Goal: Answer question/provide support: Share knowledge or assist other users

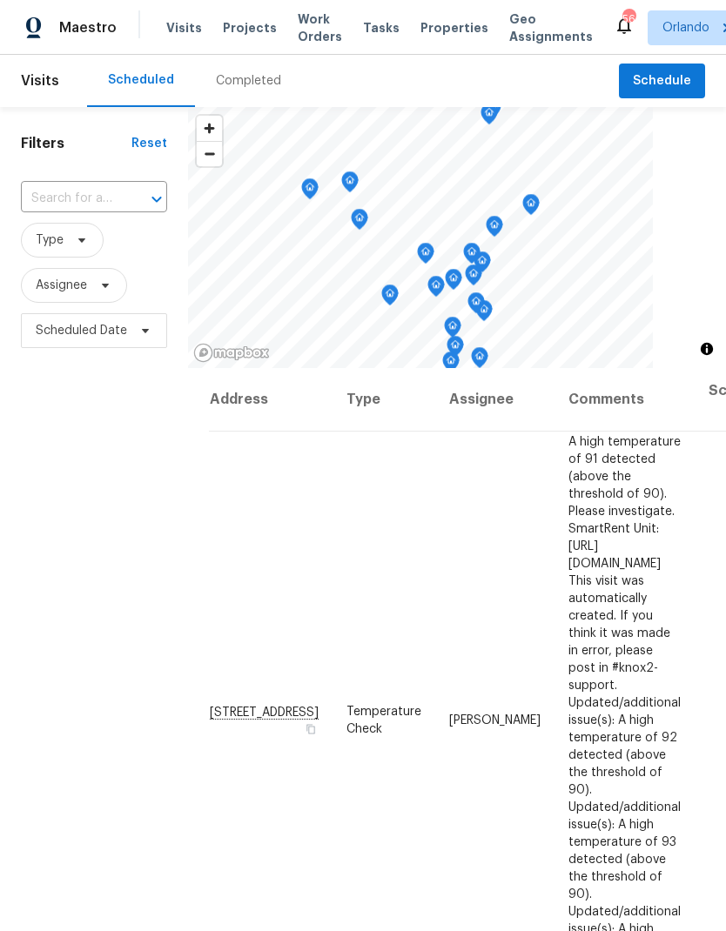
click at [249, 34] on span "Projects" at bounding box center [250, 27] width 54 height 17
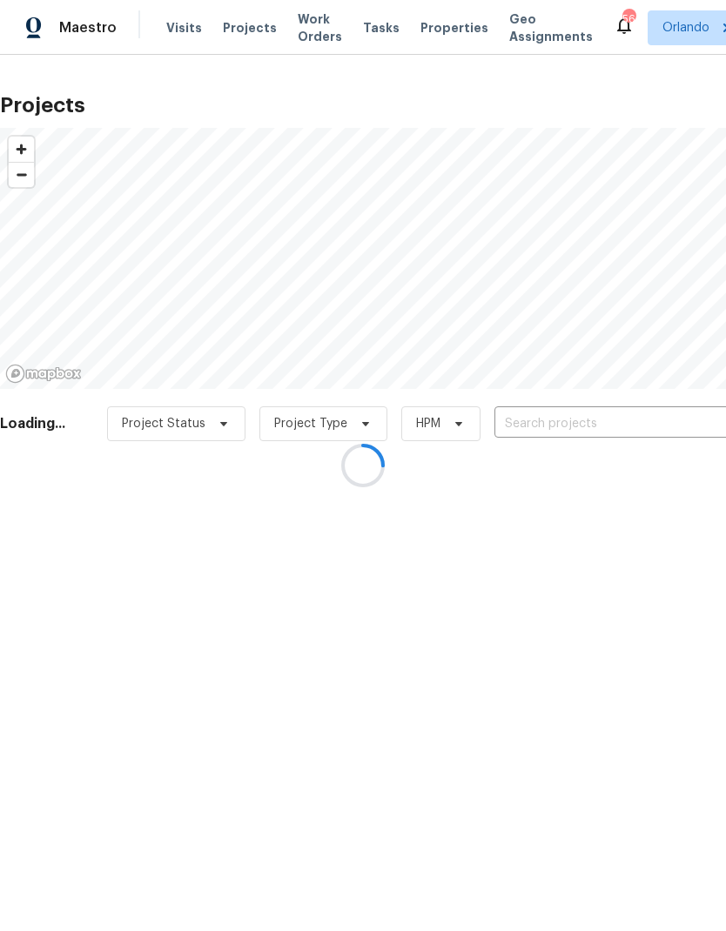
click at [607, 425] on div at bounding box center [363, 465] width 726 height 931
click at [599, 422] on div at bounding box center [363, 465] width 726 height 931
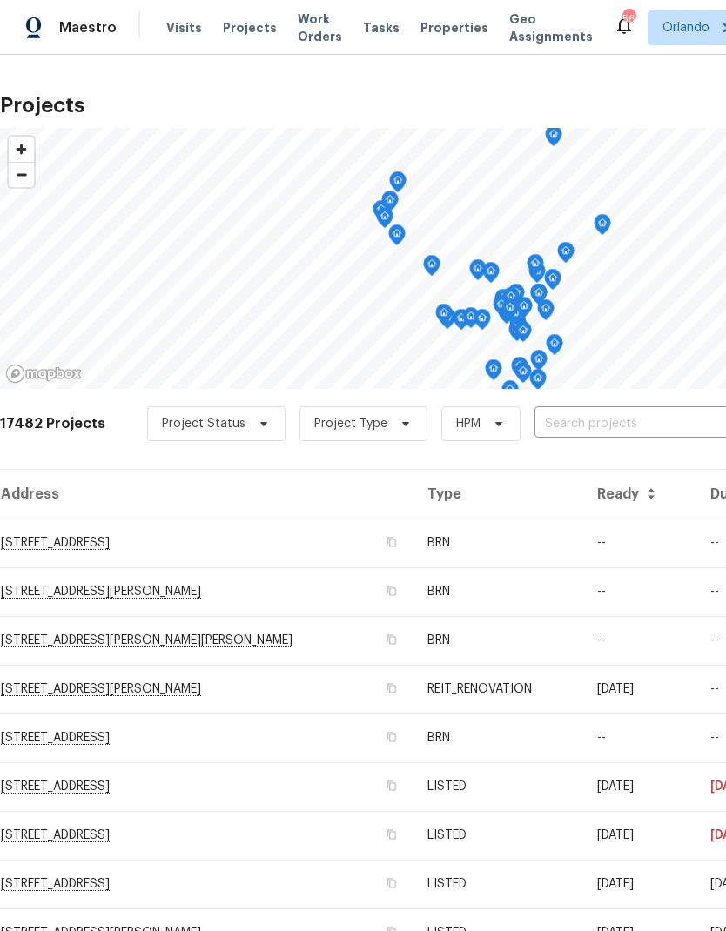
click at [598, 420] on input "text" at bounding box center [633, 424] width 199 height 27
type input "1730 l"
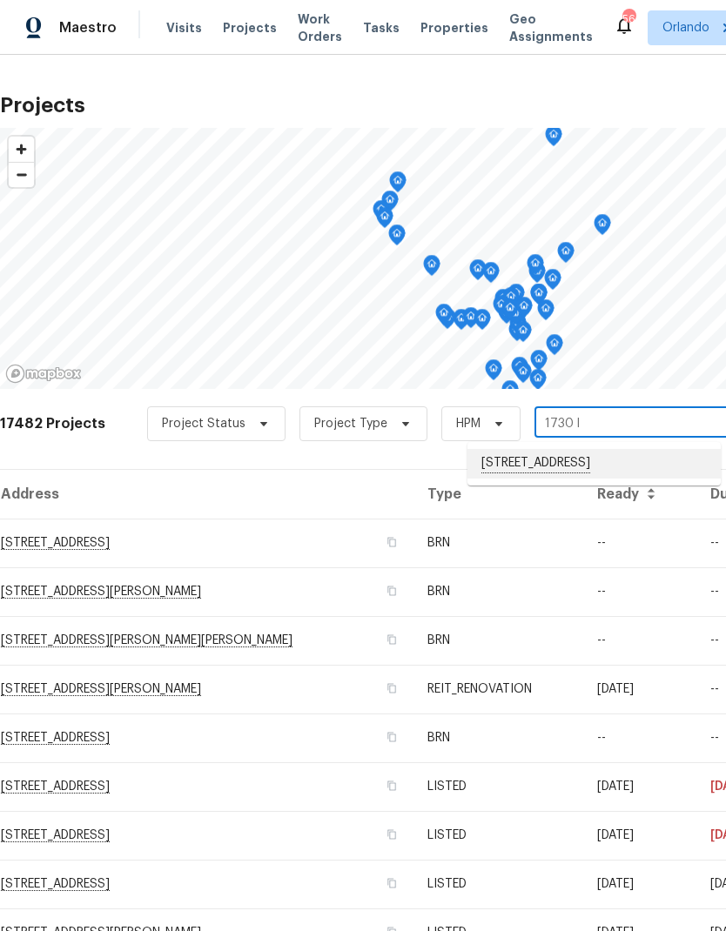
click at [617, 464] on li "[STREET_ADDRESS]" at bounding box center [593, 464] width 253 height 30
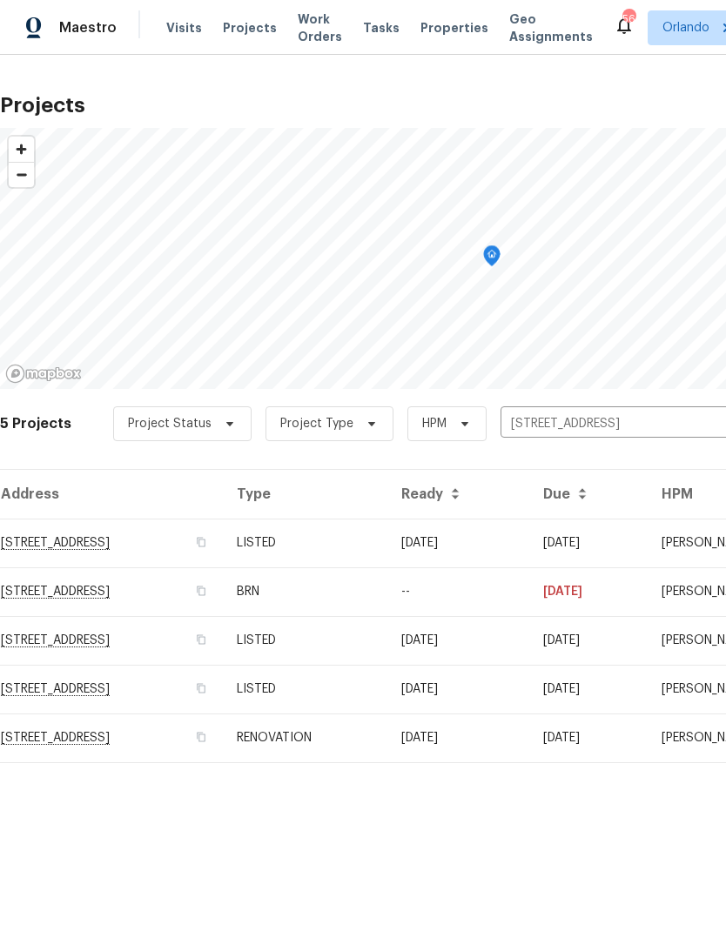
click at [506, 545] on td "08/18/25" at bounding box center [458, 543] width 142 height 49
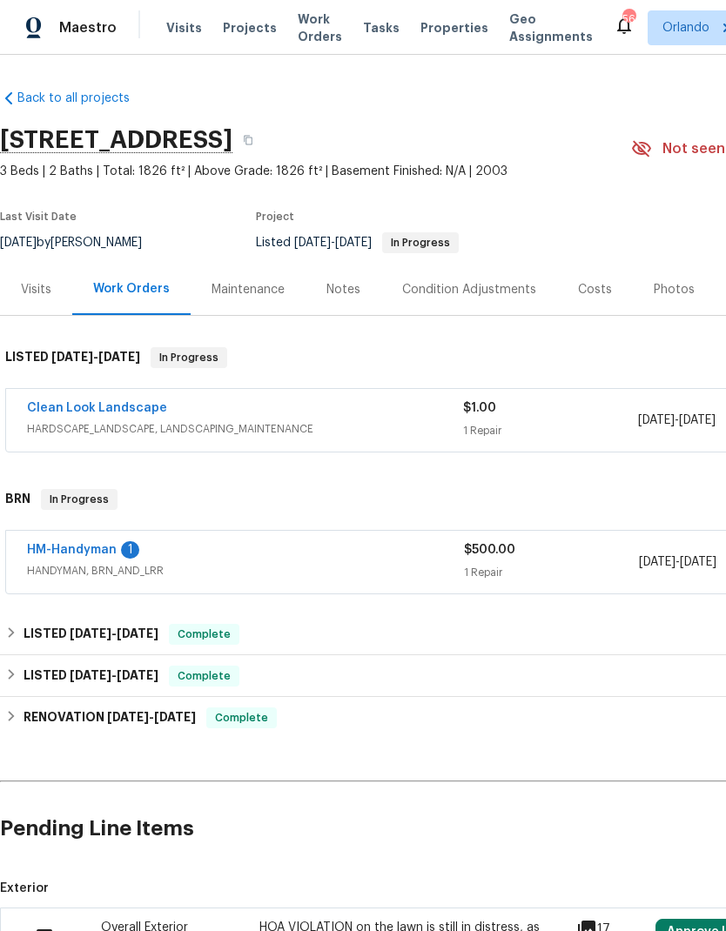
click at [114, 547] on link "HM-Handyman" at bounding box center [72, 550] width 90 height 12
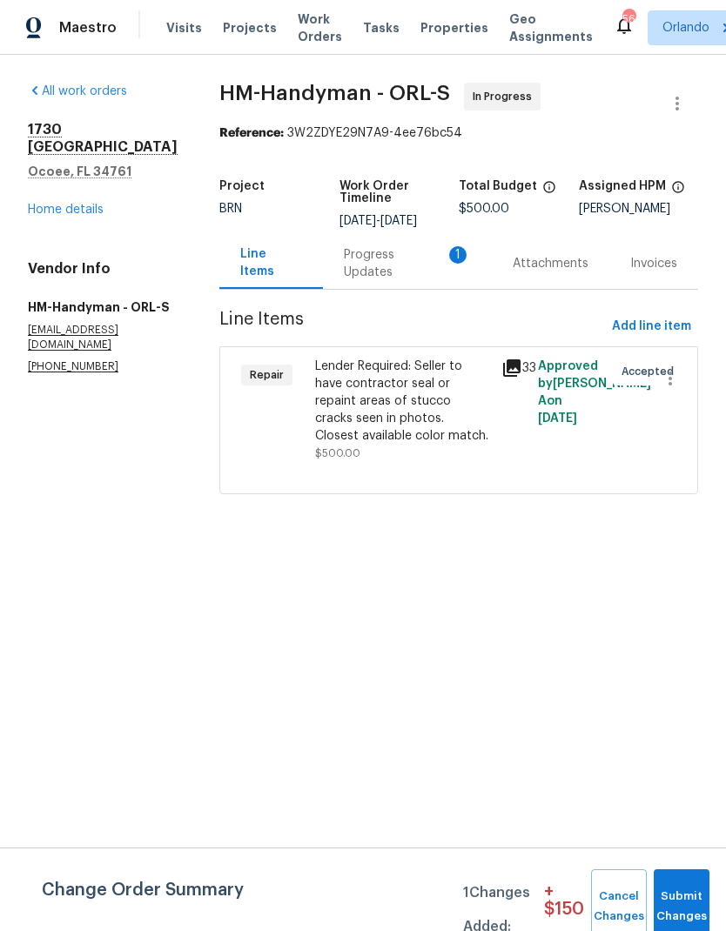
click at [436, 266] on div "Progress Updates 1" at bounding box center [407, 263] width 169 height 51
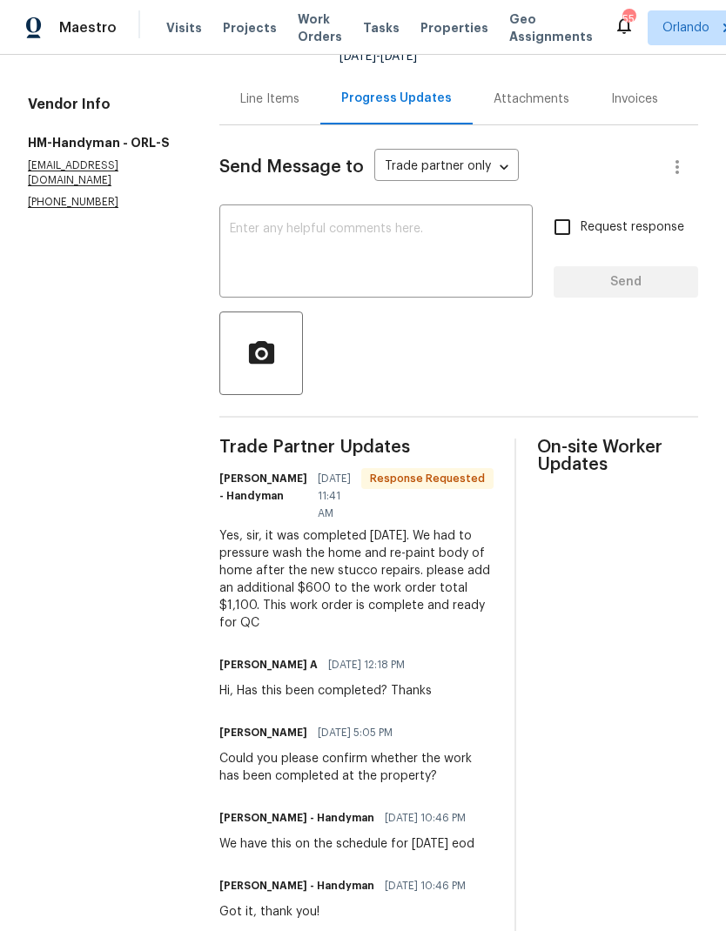
scroll to position [161, 0]
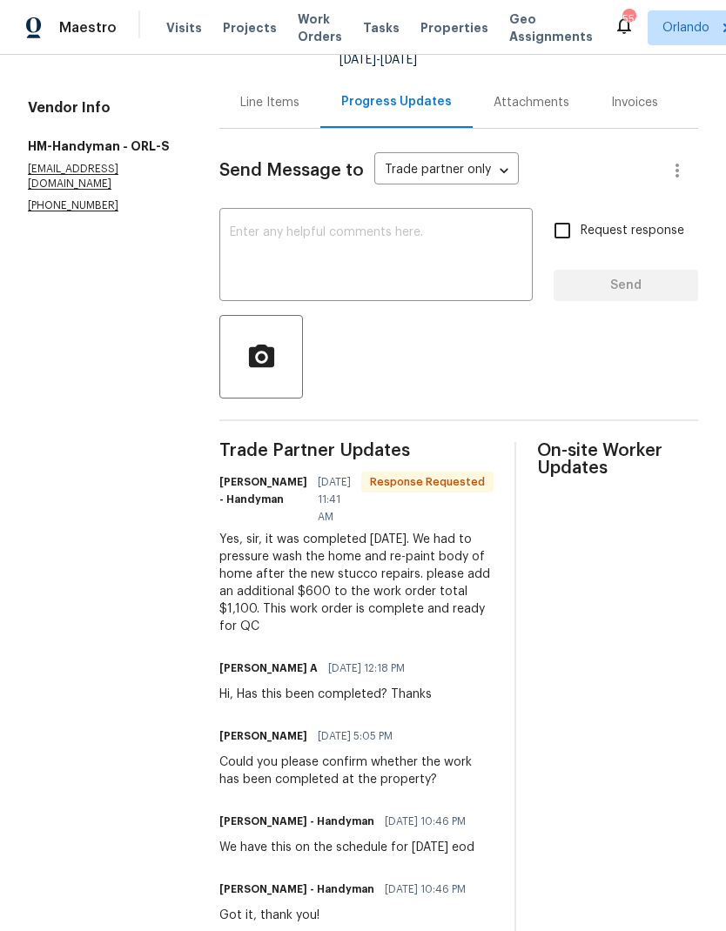
click at [379, 261] on textarea at bounding box center [376, 256] width 292 height 61
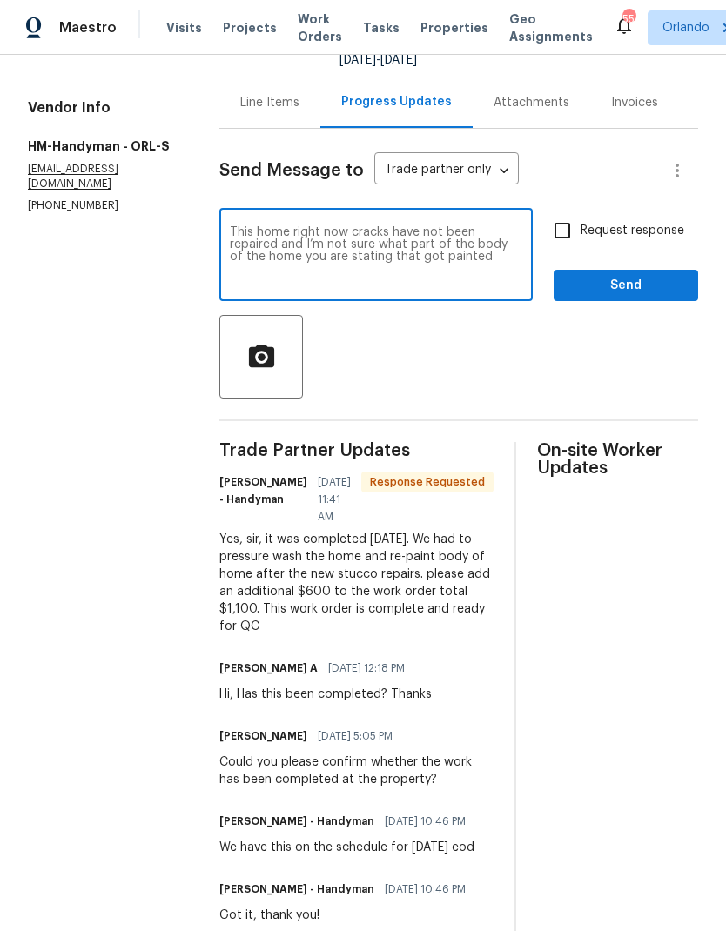
type textarea "This home right now cracks have not been repaired and I’m not sure what part of…"
click at [254, 366] on icon "button" at bounding box center [260, 355] width 25 height 23
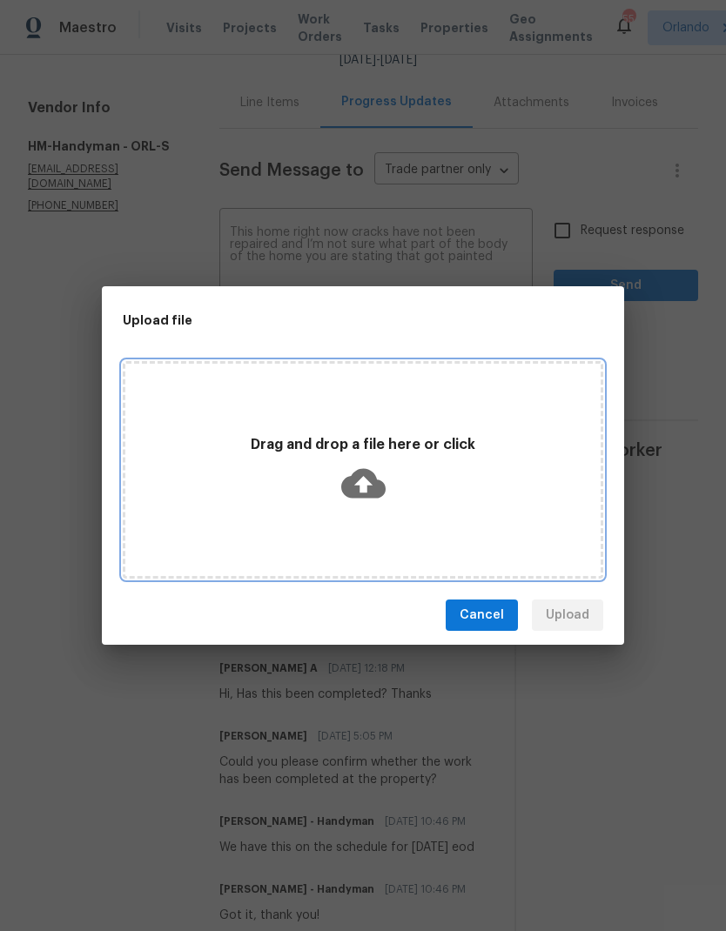
click at [386, 485] on div "Drag and drop a file here or click" at bounding box center [362, 470] width 475 height 82
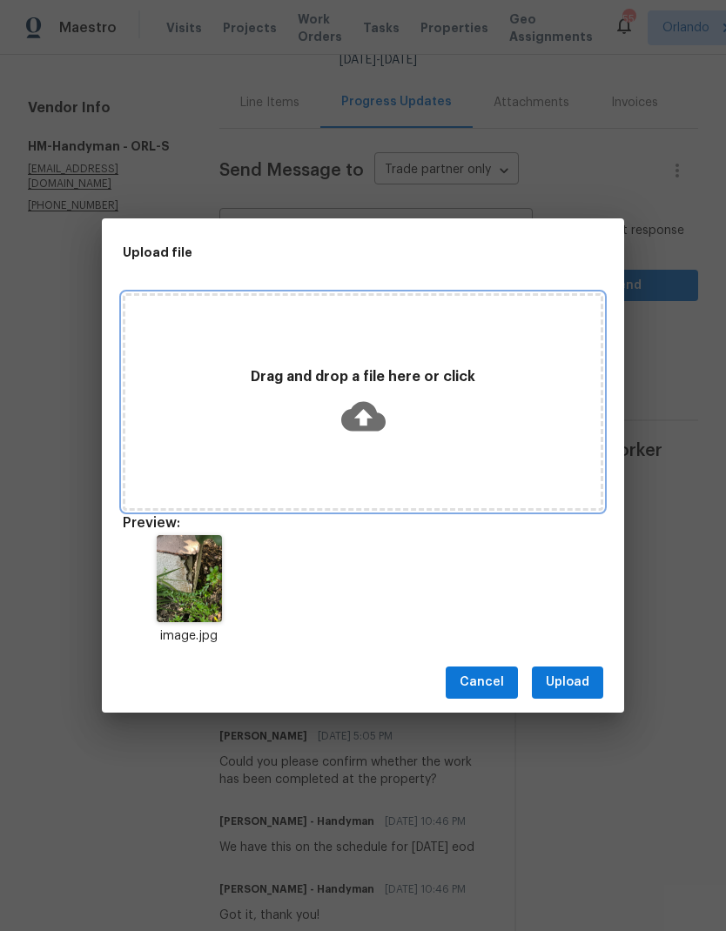
click at [376, 410] on icon at bounding box center [363, 416] width 44 height 30
click at [353, 406] on icon at bounding box center [363, 416] width 44 height 30
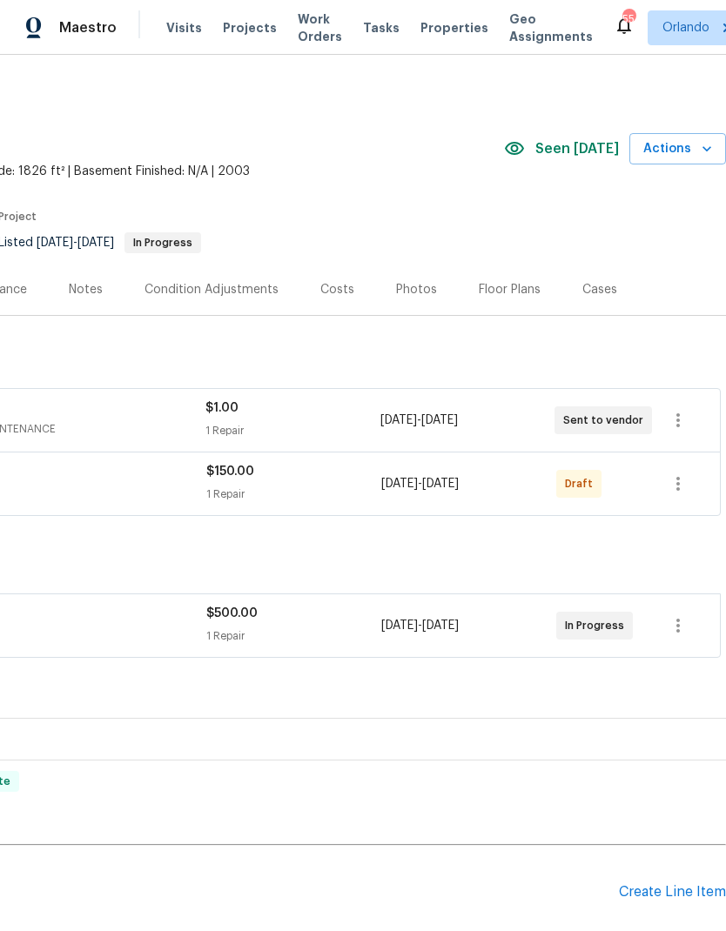
scroll to position [0, 258]
click at [687, 483] on icon "button" at bounding box center [677, 483] width 21 height 21
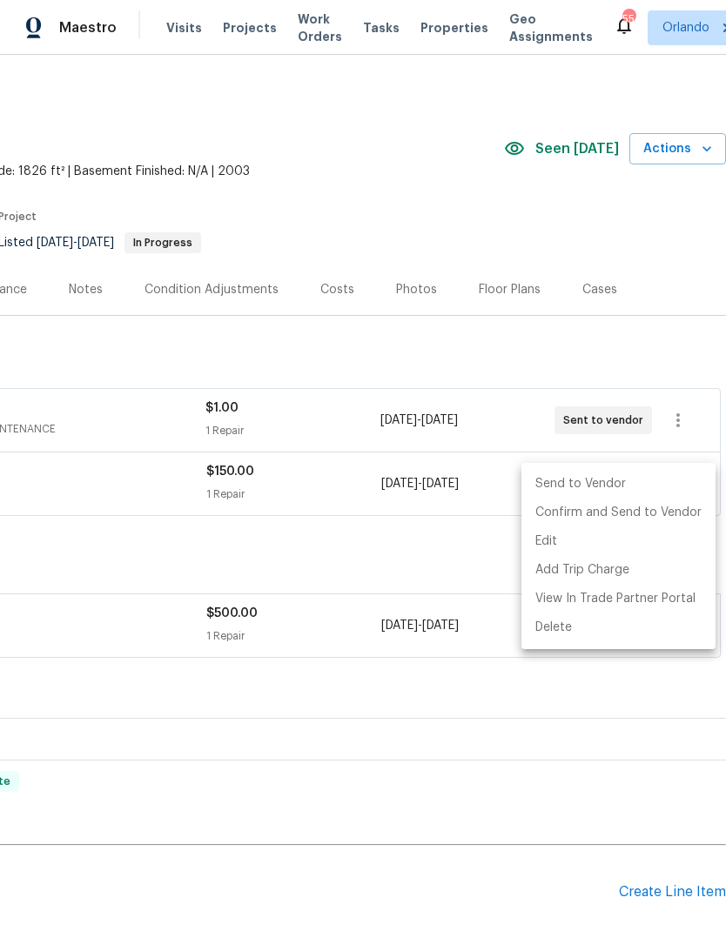
click at [652, 478] on li "Send to Vendor" at bounding box center [618, 484] width 194 height 29
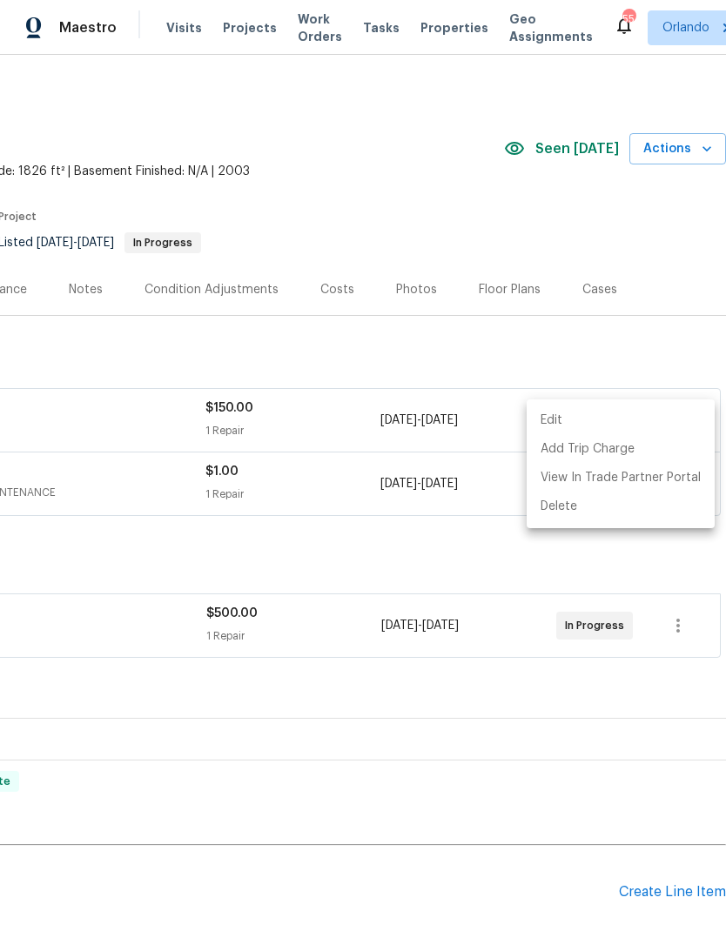
click at [667, 298] on div at bounding box center [363, 465] width 726 height 931
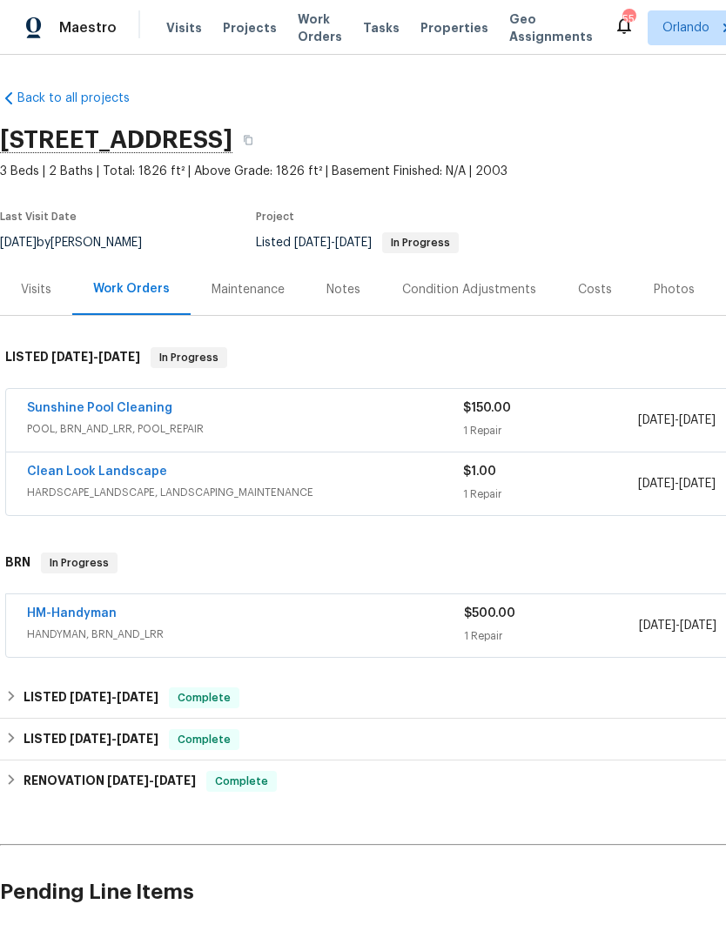
scroll to position [0, 0]
click at [139, 470] on link "Clean Look Landscape" at bounding box center [97, 472] width 140 height 12
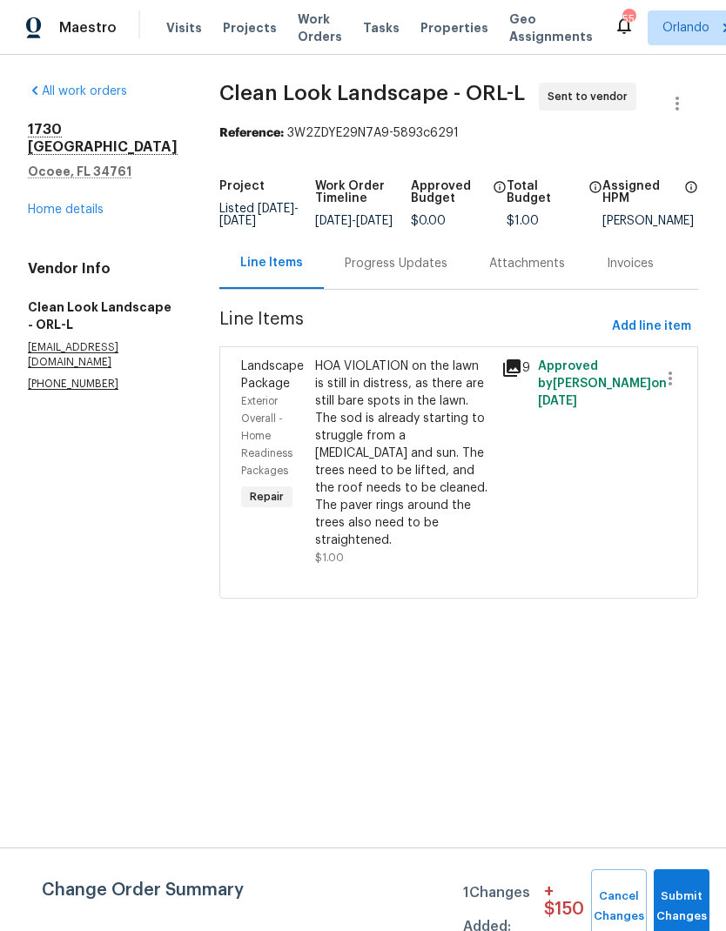
click at [420, 285] on div "Progress Updates" at bounding box center [396, 263] width 144 height 51
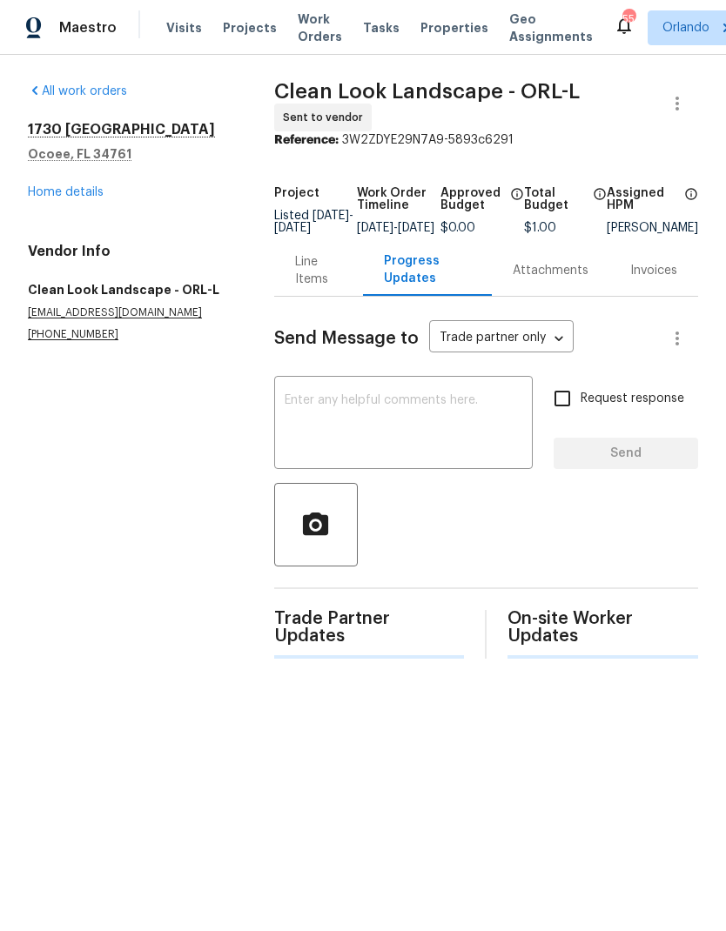
click at [410, 433] on textarea at bounding box center [404, 424] width 238 height 61
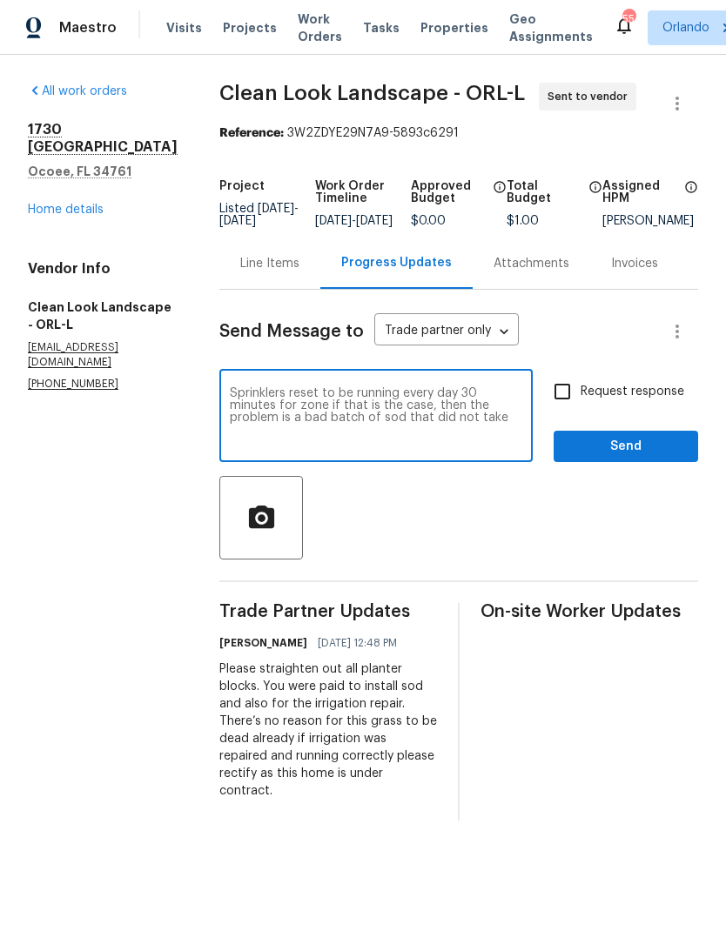
type textarea "Sprinklers reset to be running every day 30 minutes for zone if that is the cas…"
click at [647, 458] on span "Send" at bounding box center [625, 447] width 117 height 22
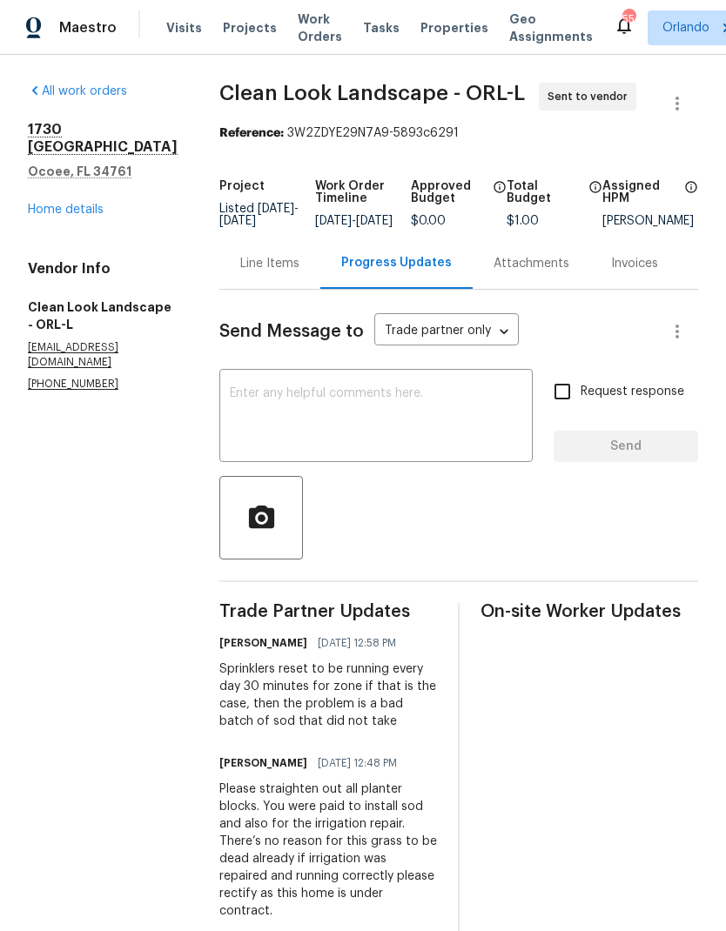
click at [103, 204] on link "Home details" at bounding box center [66, 210] width 76 height 12
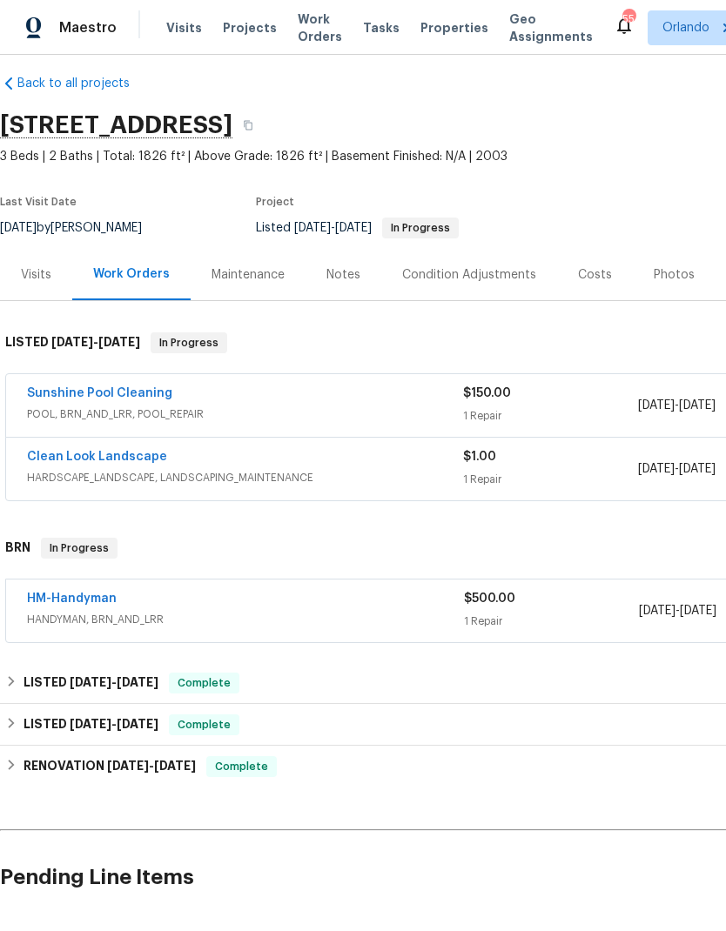
scroll to position [16, 0]
click at [126, 398] on link "Sunshine Pool Cleaning" at bounding box center [99, 392] width 145 height 12
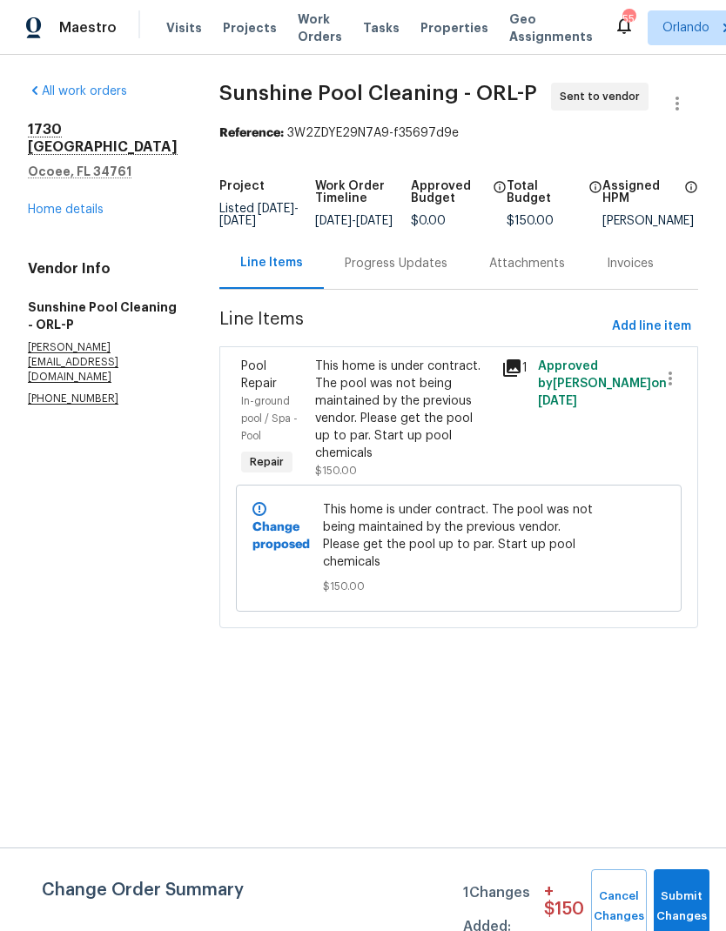
click at [520, 377] on icon at bounding box center [511, 367] width 17 height 17
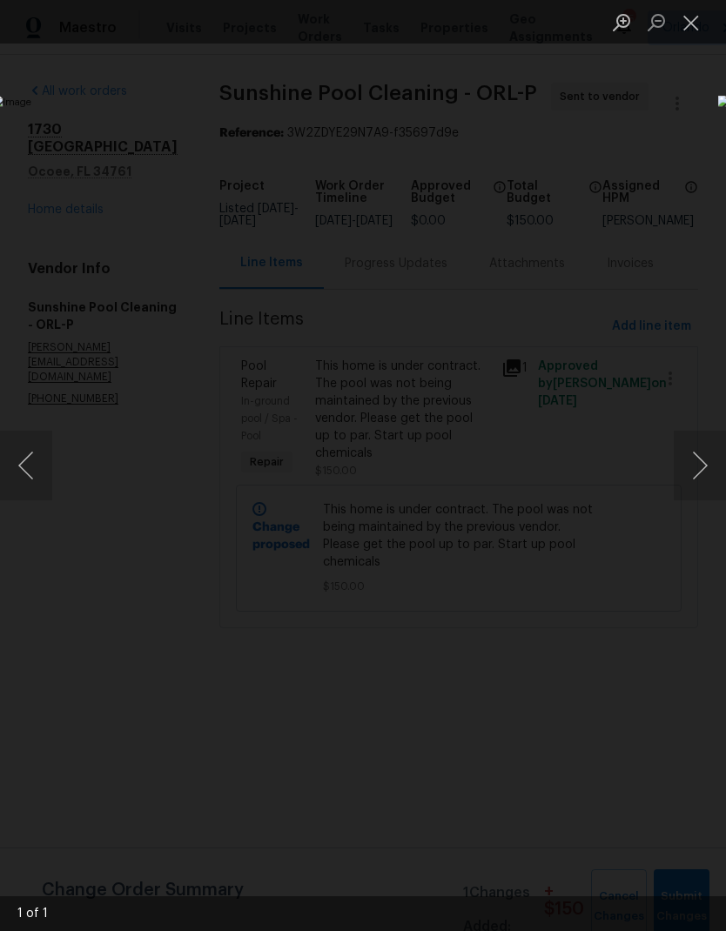
click at [693, 29] on button "Close lightbox" at bounding box center [691, 22] width 35 height 30
